Goal: Information Seeking & Learning: Learn about a topic

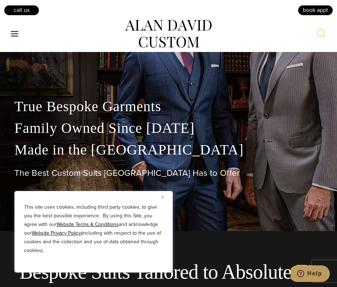
scroll to position [107, 0]
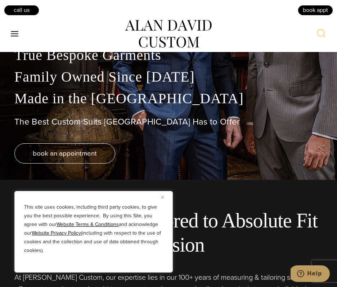
click at [19, 29] on icon "Toggle Menu" at bounding box center [14, 33] width 9 height 9
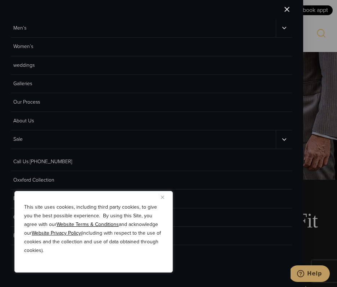
click at [21, 30] on link "Men’s" at bounding box center [143, 28] width 265 height 18
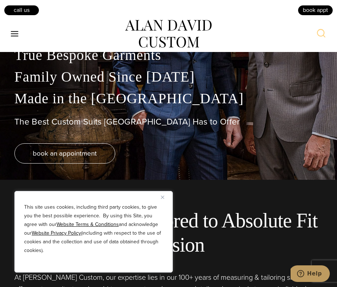
click at [165, 199] on button "Close" at bounding box center [165, 196] width 9 height 9
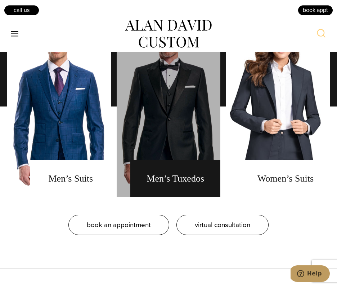
scroll to position [519, 0]
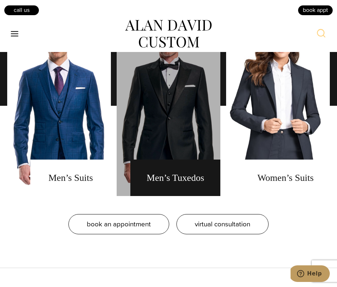
click at [160, 184] on link "men's tuxedos" at bounding box center [169, 105] width 104 height 180
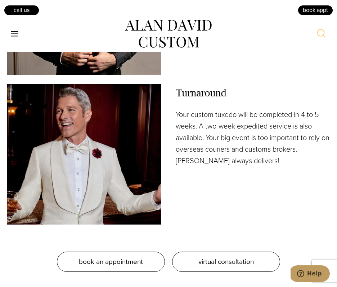
scroll to position [1202, 0]
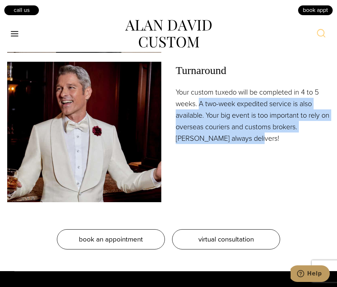
drag, startPoint x: 202, startPoint y: 102, endPoint x: 241, endPoint y: 135, distance: 51.1
click at [241, 135] on p "Your custom tuxedo will be completed in 4 to 5 weeks. A two-week expedited serv…" at bounding box center [253, 115] width 154 height 58
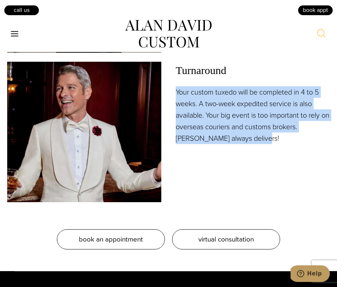
drag, startPoint x: 265, startPoint y: 139, endPoint x: 174, endPoint y: 84, distance: 106.5
click at [174, 84] on div "Turnaround Your custom tuxedo will be completed in 4 to 5 weeks. A two-week exp…" at bounding box center [168, 132] width 323 height 140
drag, startPoint x: 172, startPoint y: 81, endPoint x: 264, endPoint y: 149, distance: 114.4
click at [264, 149] on div "Turnaround Your custom tuxedo will be completed in 4 to 5 weeks. A two-week exp…" at bounding box center [168, 132] width 323 height 140
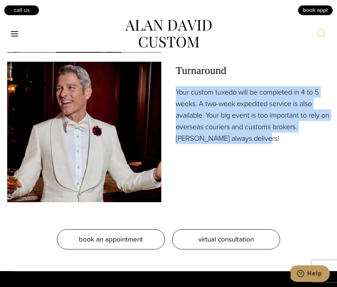
click at [264, 149] on div "Turnaround Your custom tuxedo will be completed in 4 to 5 weeks. A two-week exp…" at bounding box center [253, 132] width 154 height 140
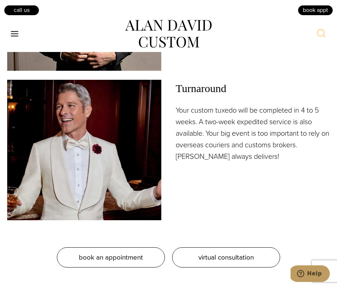
scroll to position [1184, 0]
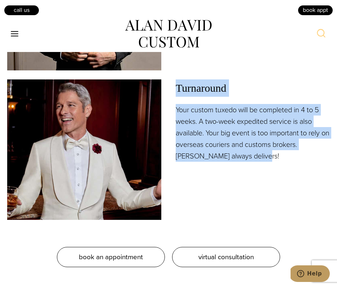
drag, startPoint x: 262, startPoint y: 163, endPoint x: 170, endPoint y: 82, distance: 122.6
click at [170, 82] on div "Turnaround Your custom tuxedo will be completed in 4 to 5 weeks. A two-week exp…" at bounding box center [168, 149] width 323 height 140
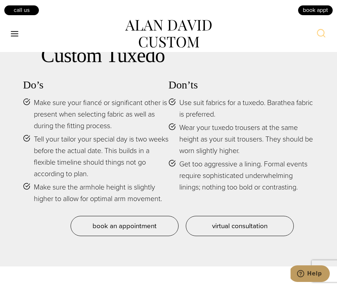
scroll to position [3620, 0]
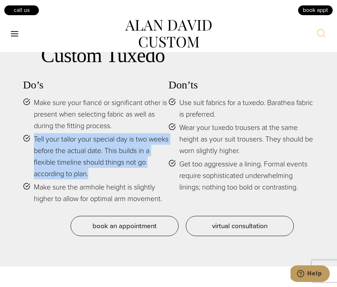
drag, startPoint x: 121, startPoint y: 119, endPoint x: 98, endPoint y: 174, distance: 59.8
click at [99, 174] on ul "Make sure your fiancé or significant other is present when selecting fabric as …" at bounding box center [96, 150] width 146 height 107
click at [98, 174] on span "Tell your tailor your special day is two weeks before the actual date. This bui…" at bounding box center [101, 156] width 135 height 46
drag, startPoint x: 114, startPoint y: 174, endPoint x: 18, endPoint y: 132, distance: 104.7
click at [18, 132] on div "Taking Care of Your Custom Tuxedo Do’s Make sure your fiancé or significant oth…" at bounding box center [168, 126] width 309 height 236
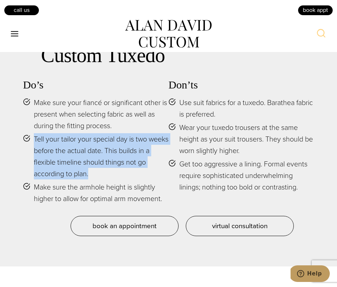
click at [18, 132] on div "Taking Care of Your Custom Tuxedo Do’s Make sure your fiancé or significant oth…" at bounding box center [168, 126] width 309 height 236
drag, startPoint x: 22, startPoint y: 133, endPoint x: 100, endPoint y: 174, distance: 87.4
click at [100, 174] on div "Taking Care of Your Custom Tuxedo Do’s Make sure your fiancé or significant oth…" at bounding box center [168, 126] width 309 height 236
click at [100, 174] on span "Tell your tailor your special day is two weeks before the actual date. This bui…" at bounding box center [101, 156] width 135 height 46
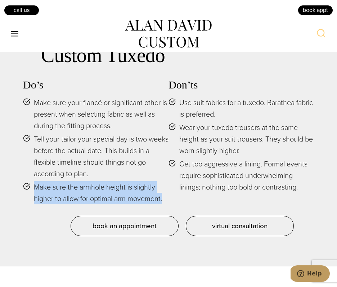
drag, startPoint x: 24, startPoint y: 185, endPoint x: 164, endPoint y: 198, distance: 140.8
click at [164, 198] on li "Make sure the armhole height is slightly higher to allow for optimal arm moveme…" at bounding box center [96, 192] width 146 height 23
click at [164, 198] on span "Make sure the armhole height is slightly higher to allow for optimal arm moveme…" at bounding box center [101, 192] width 135 height 23
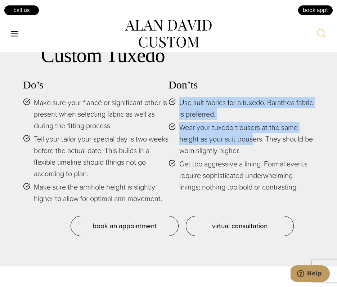
drag, startPoint x: 172, startPoint y: 94, endPoint x: 253, endPoint y: 134, distance: 90.7
click at [253, 134] on ul "Use suit fabrics for a tuxedo. Barathea fabric is preferred. Wear your tuxedo t…" at bounding box center [242, 145] width 146 height 96
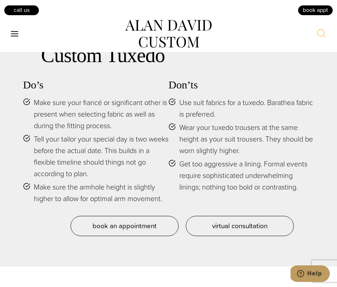
click at [254, 139] on span "Wear your tuxedo trousers at the same height as your suit trousers. They should…" at bounding box center [246, 138] width 135 height 35
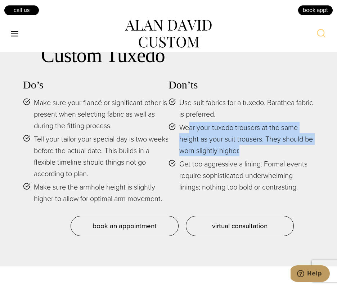
drag, startPoint x: 257, startPoint y: 146, endPoint x: 189, endPoint y: 121, distance: 71.7
click at [189, 121] on span "Wear your tuxedo trousers at the same height as your suit trousers. They should…" at bounding box center [246, 138] width 135 height 35
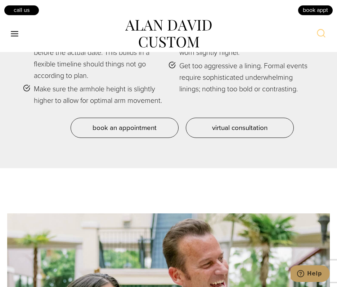
scroll to position [3719, 0]
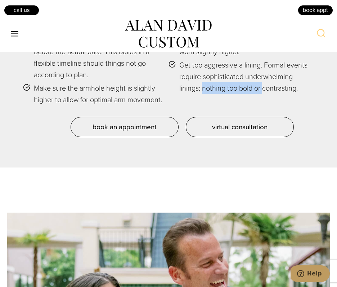
drag, startPoint x: 204, startPoint y: 85, endPoint x: 265, endPoint y: 87, distance: 60.2
click at [265, 87] on span "Get too aggressive a lining. Formal events require sophisticated underwhelming …" at bounding box center [246, 76] width 135 height 35
drag, startPoint x: 205, startPoint y: 85, endPoint x: 316, endPoint y: 99, distance: 111.8
click at [317, 98] on div "Taking Care of Your Custom Tuxedo Do’s Make sure your fiancé or significant oth…" at bounding box center [168, 28] width 309 height 236
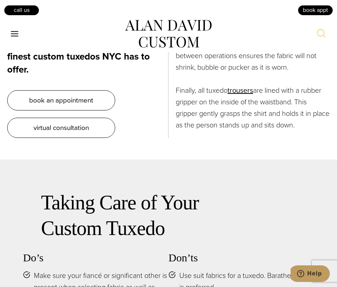
scroll to position [3354, 0]
